Goal: Task Accomplishment & Management: Complete application form

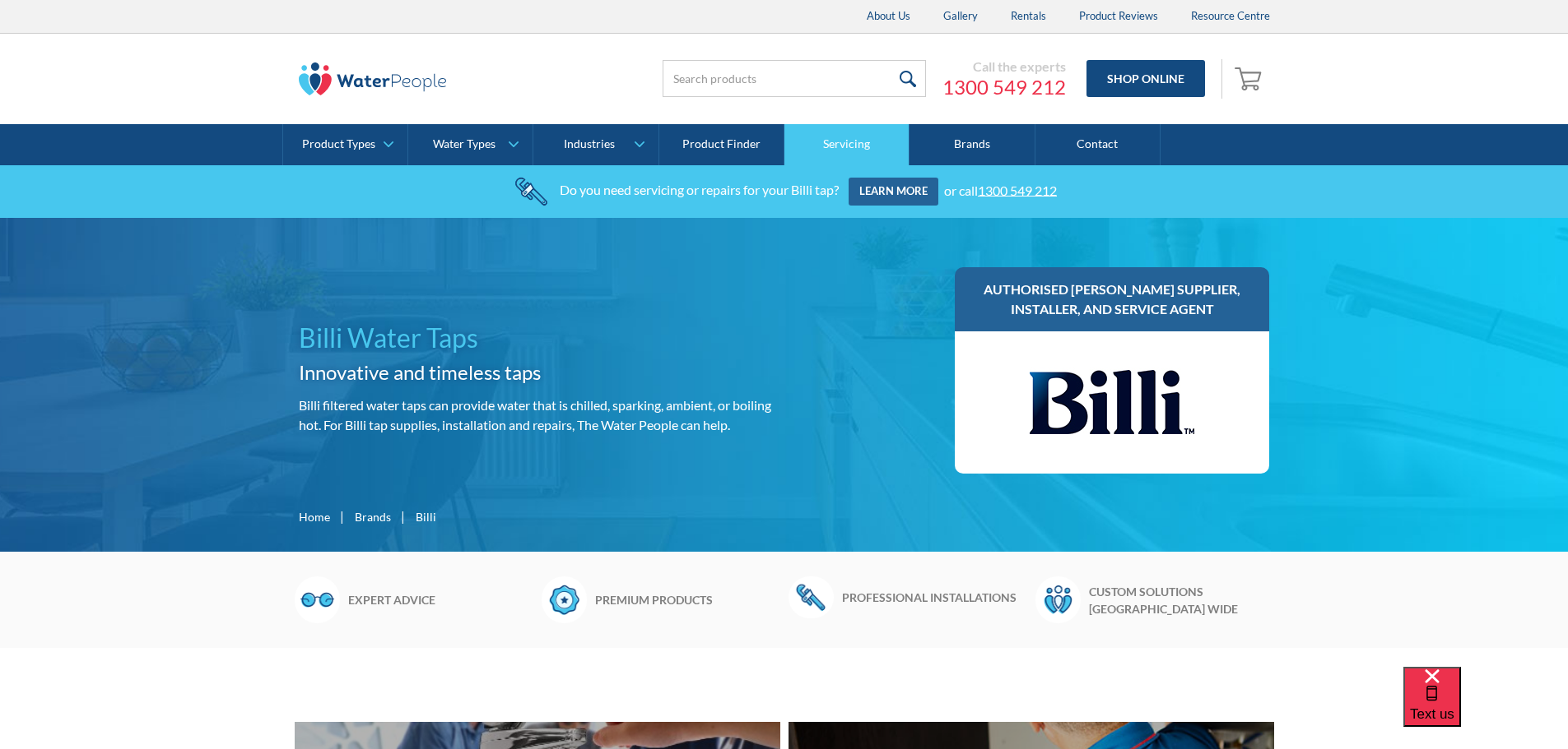
click at [844, 138] on link "Servicing" at bounding box center [847, 144] width 125 height 41
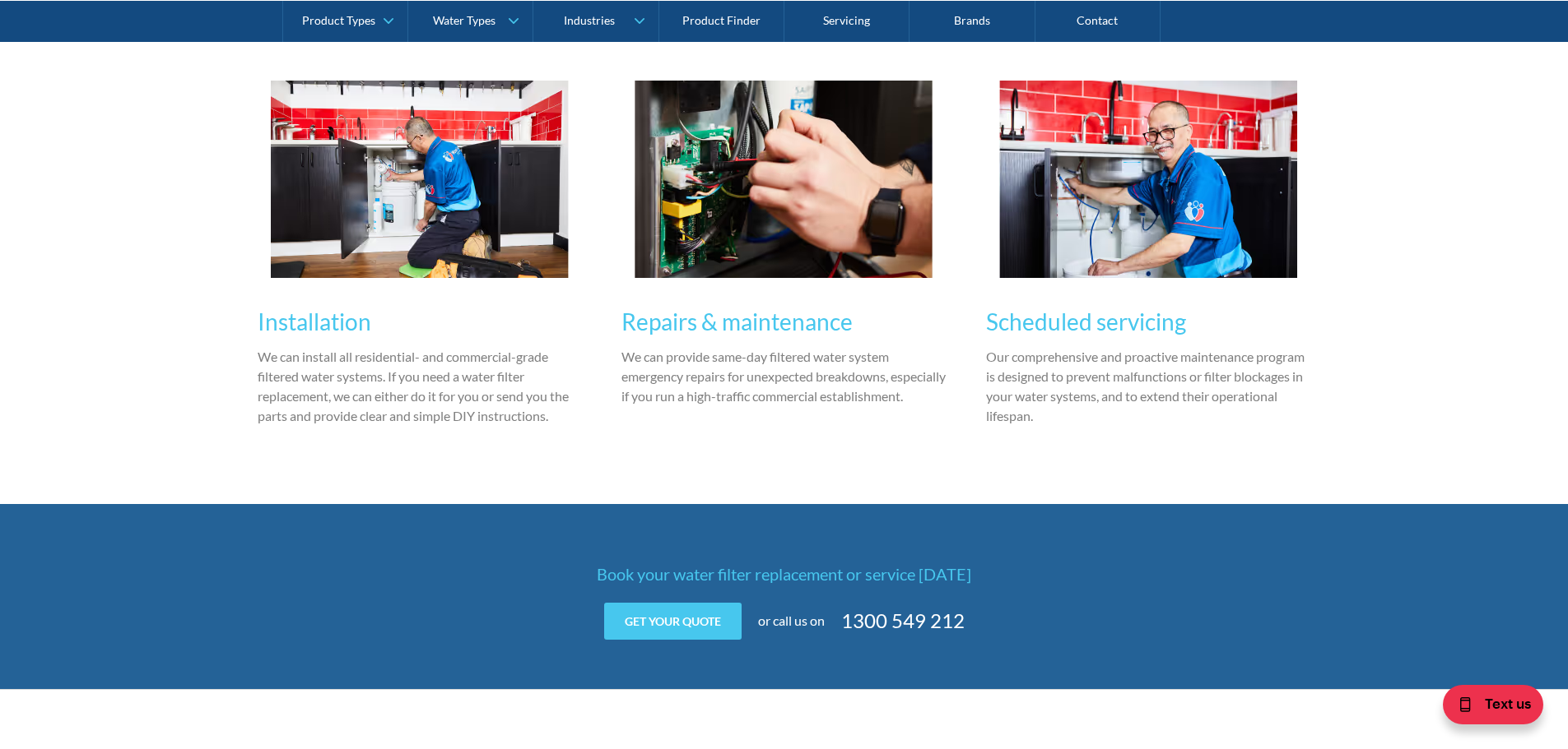
scroll to position [1918, 0]
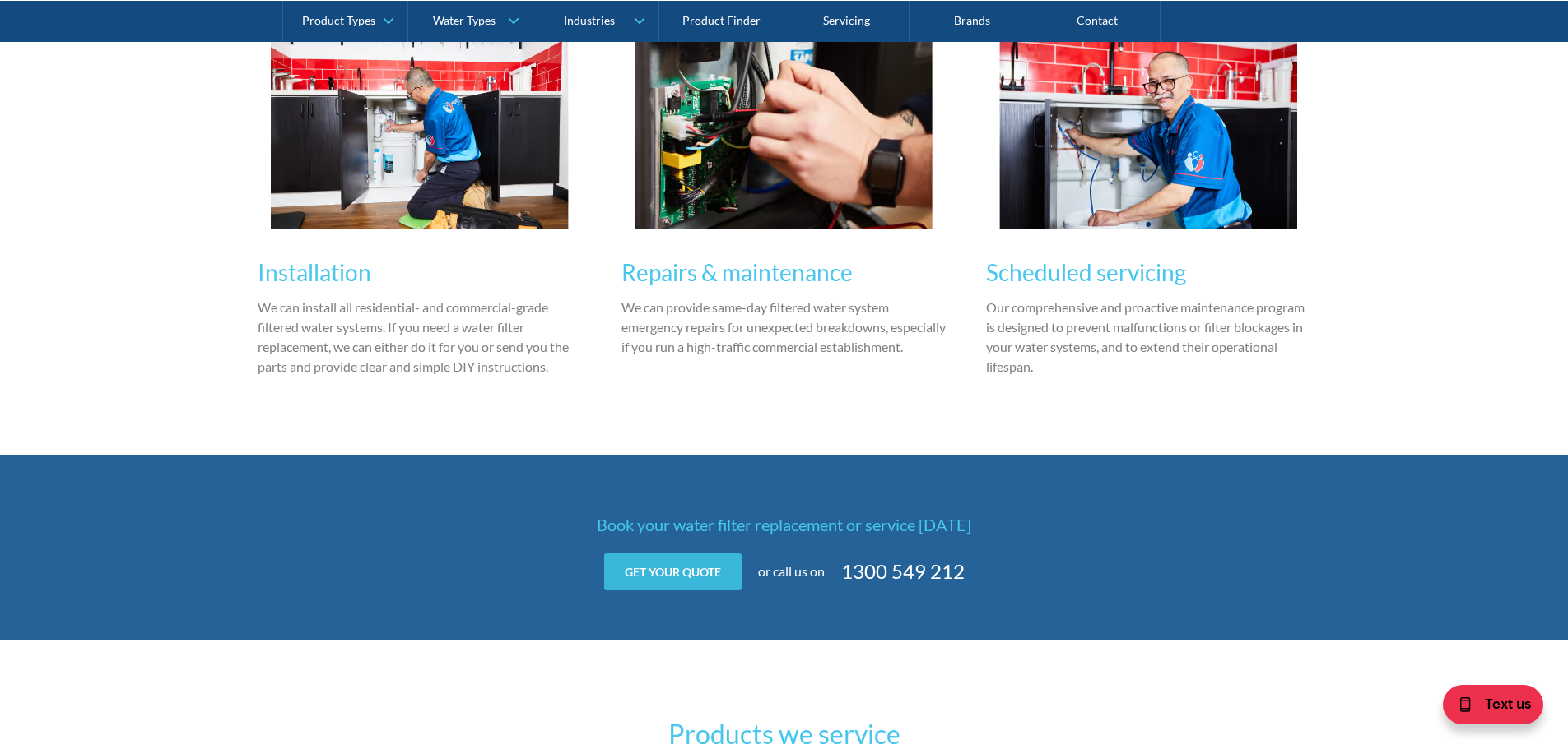
click at [704, 577] on link "Get your quote" at bounding box center [672, 572] width 137 height 37
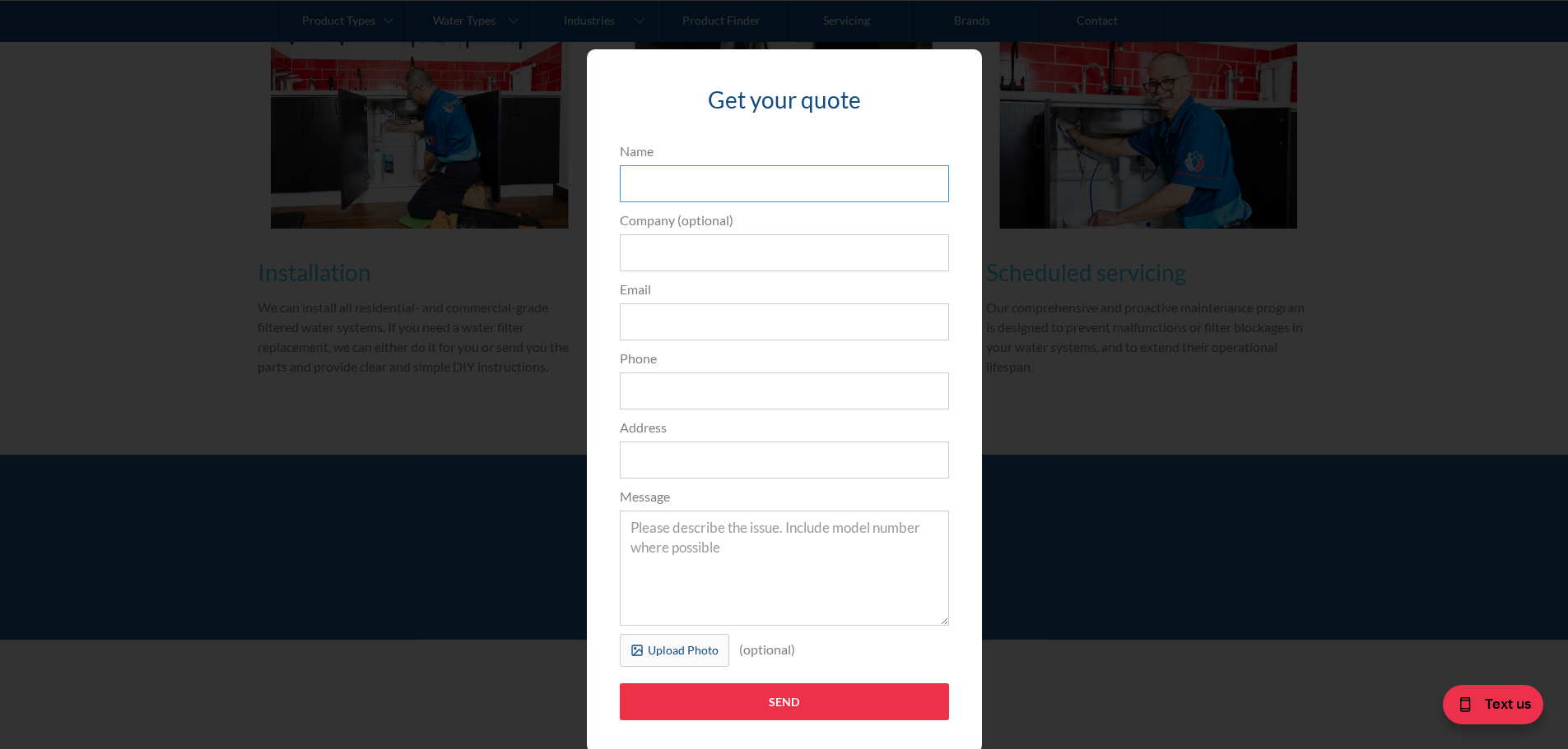
click at [664, 183] on input "Name" at bounding box center [784, 184] width 329 height 37
type input "Jessie Zhou"
type input "Motorola Solutions Australia Pty Ltd"
type input "jessie.zhou@motorolasolutions.com"
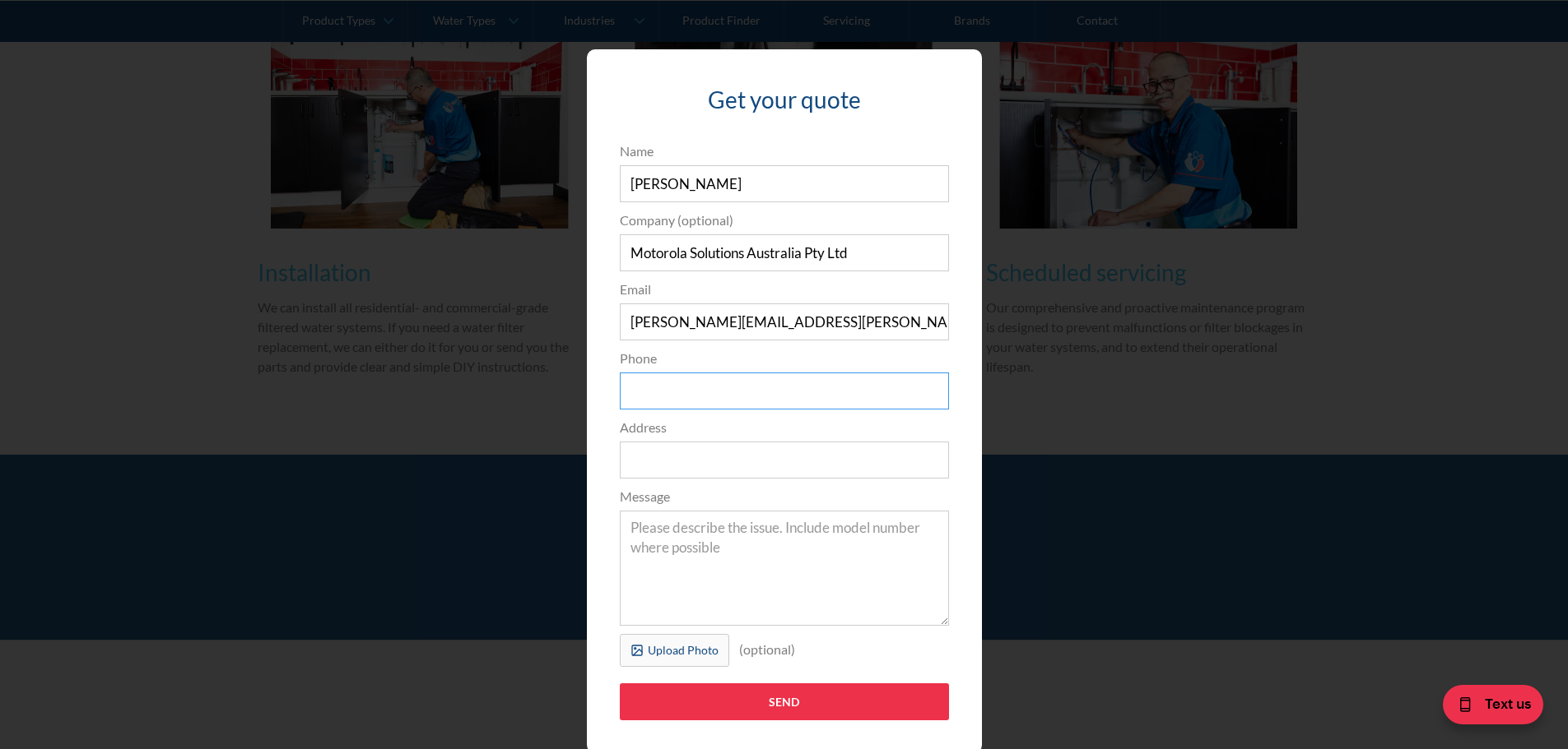
type input "0398477686"
drag, startPoint x: 872, startPoint y: 258, endPoint x: 828, endPoint y: 259, distance: 44.0
click at [828, 259] on input "Motorola Solutions Australia Pty Ltd" at bounding box center [784, 253] width 329 height 37
click at [909, 254] on input "Motorola Solutions Australia Pty Ltd" at bounding box center [784, 253] width 329 height 37
click at [601, 334] on div "Get your quote 3edfad95ad8c3dfade3524ea47e0e3f2a74a58f3e0bd211ff5584a90323ec471…" at bounding box center [784, 400] width 395 height 704
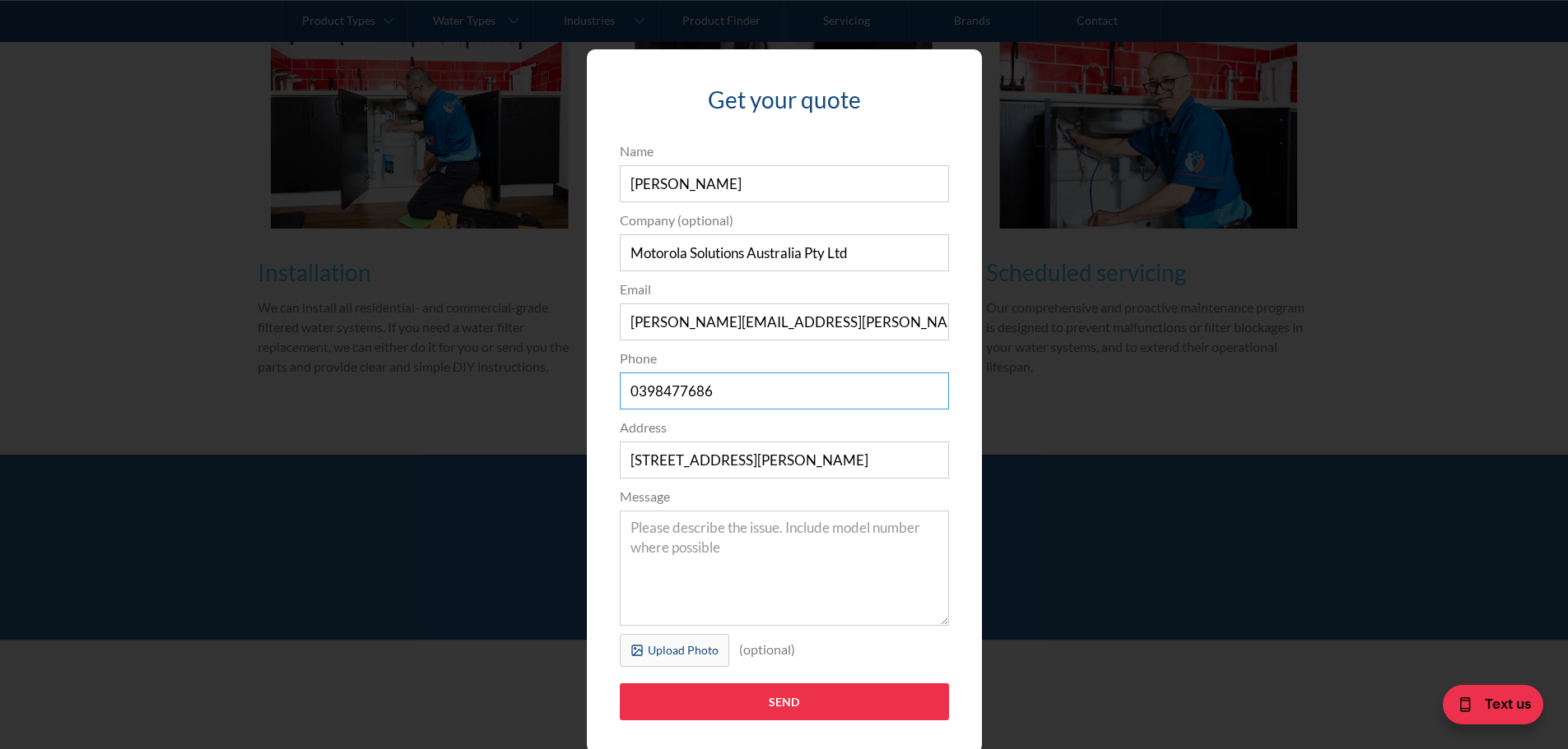
click at [757, 397] on input "0398477686" at bounding box center [784, 391] width 329 height 37
click at [626, 467] on input "10 Wesley Ct" at bounding box center [784, 460] width 329 height 37
drag, startPoint x: 775, startPoint y: 462, endPoint x: 606, endPoint y: 464, distance: 169.0
click at [611, 464] on div "Address 10 Wesley Ct" at bounding box center [784, 448] width 345 height 61
click at [370, 414] on div "Get your quote 3edfad95ad8c3dfade3524ea47e0e3f2a74a58f3e0bd211ff5584a90323ec471…" at bounding box center [784, 401] width 1502 height 737
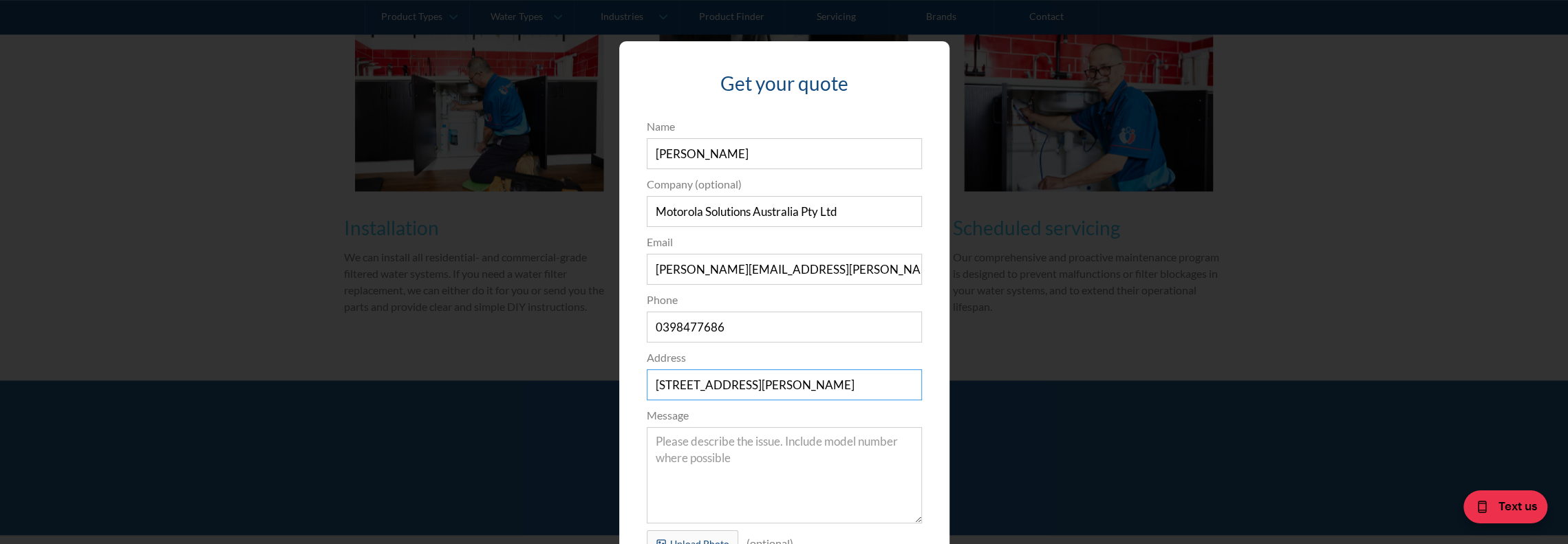
drag, startPoint x: 765, startPoint y: 388, endPoint x: 635, endPoint y: 390, distance: 130.0
click at [640, 390] on div "Address 10 Wesley Ct" at bounding box center [784, 375] width 289 height 51
paste input "268 - 282 Great Eastern Highway, T1 and T2, ASCOT"
type input "268 - 282 Great Eastern Highway, T1 and T2, ASCOT"
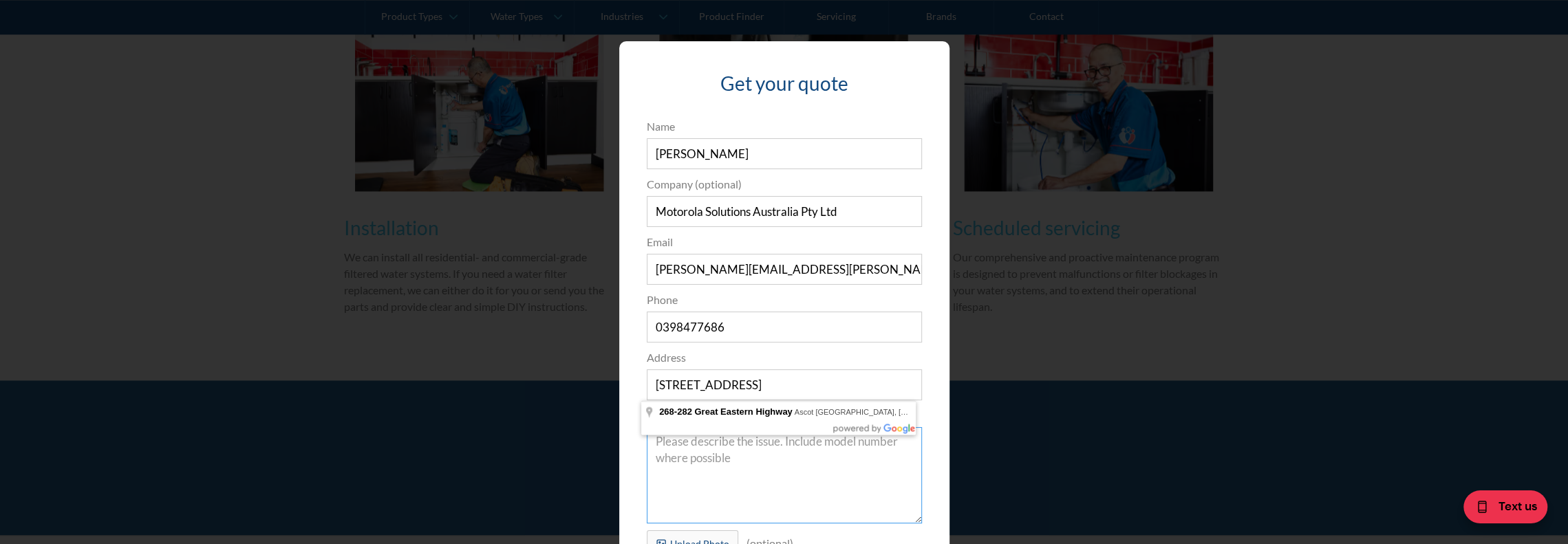
scroll to position [0, 0]
click at [764, 506] on textarea "Message" at bounding box center [784, 475] width 275 height 97
type textarea "h"
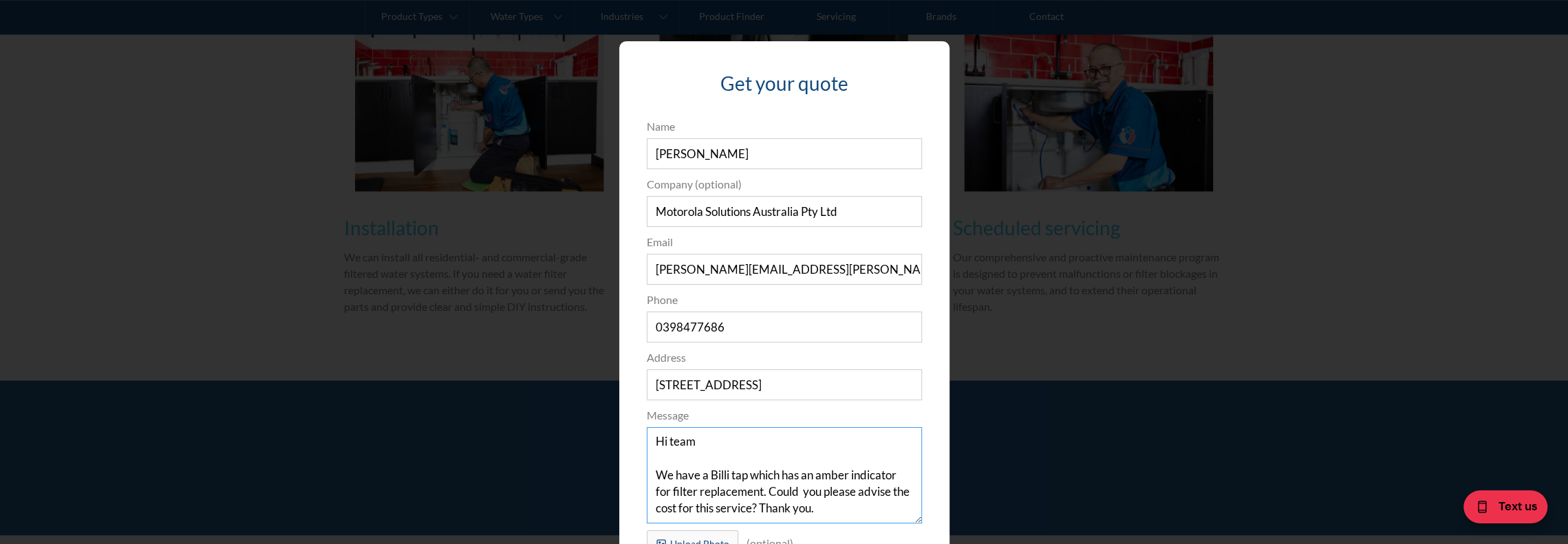
drag, startPoint x: 658, startPoint y: 443, endPoint x: 636, endPoint y: 438, distance: 22.6
click at [640, 440] on div "Message Hi team We have a Billi tap which has an amber indicator for filter rep…" at bounding box center [784, 465] width 289 height 116
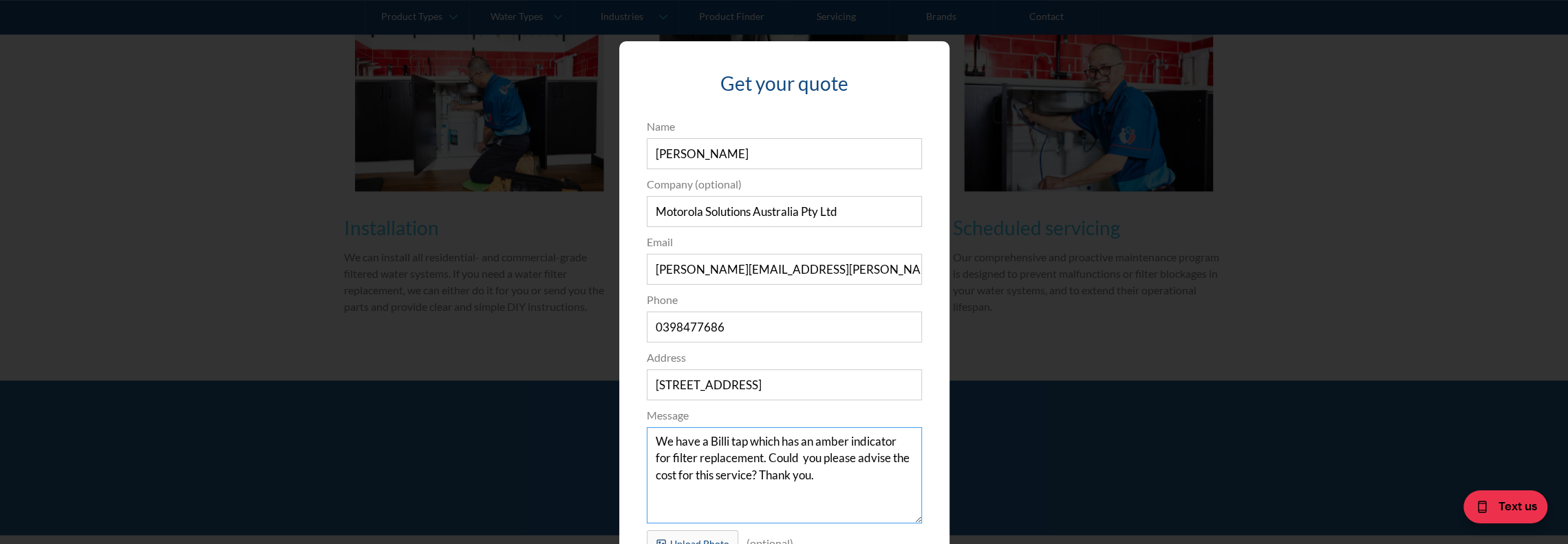
scroll to position [126, 0]
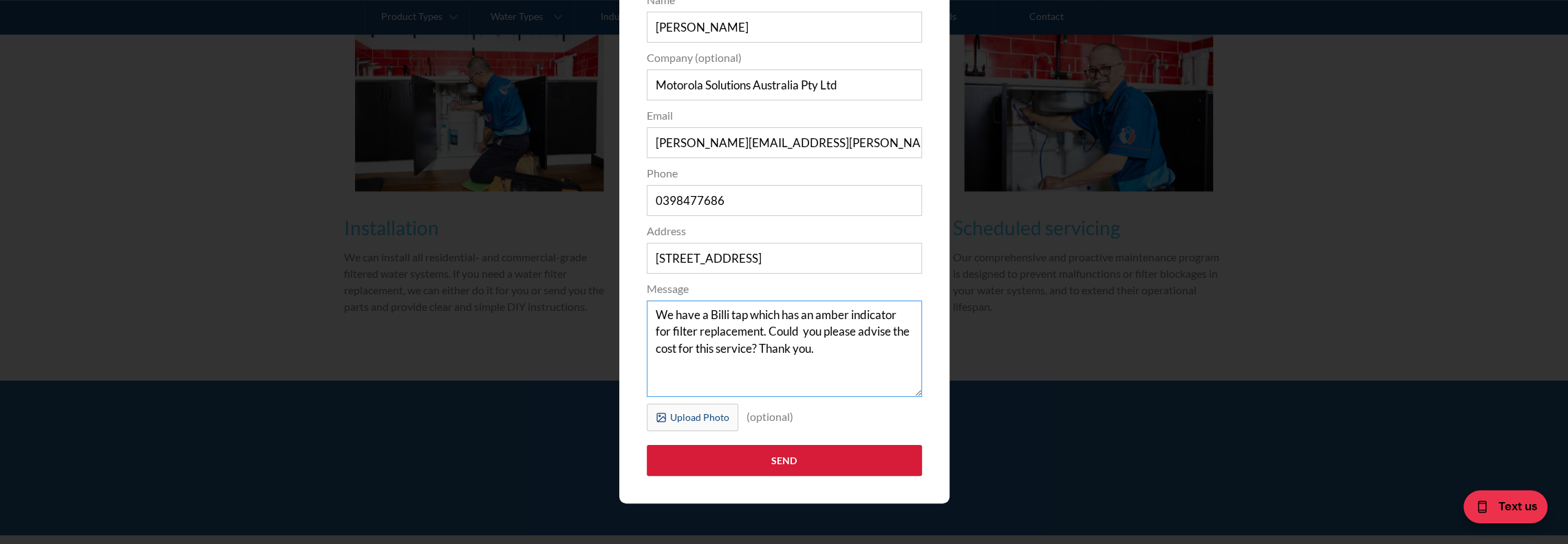
type textarea "We have a Billi tap which has an amber indicator for filter replacement. Could …"
click at [776, 460] on input "Send" at bounding box center [784, 461] width 275 height 31
